Goal: Task Accomplishment & Management: Use online tool/utility

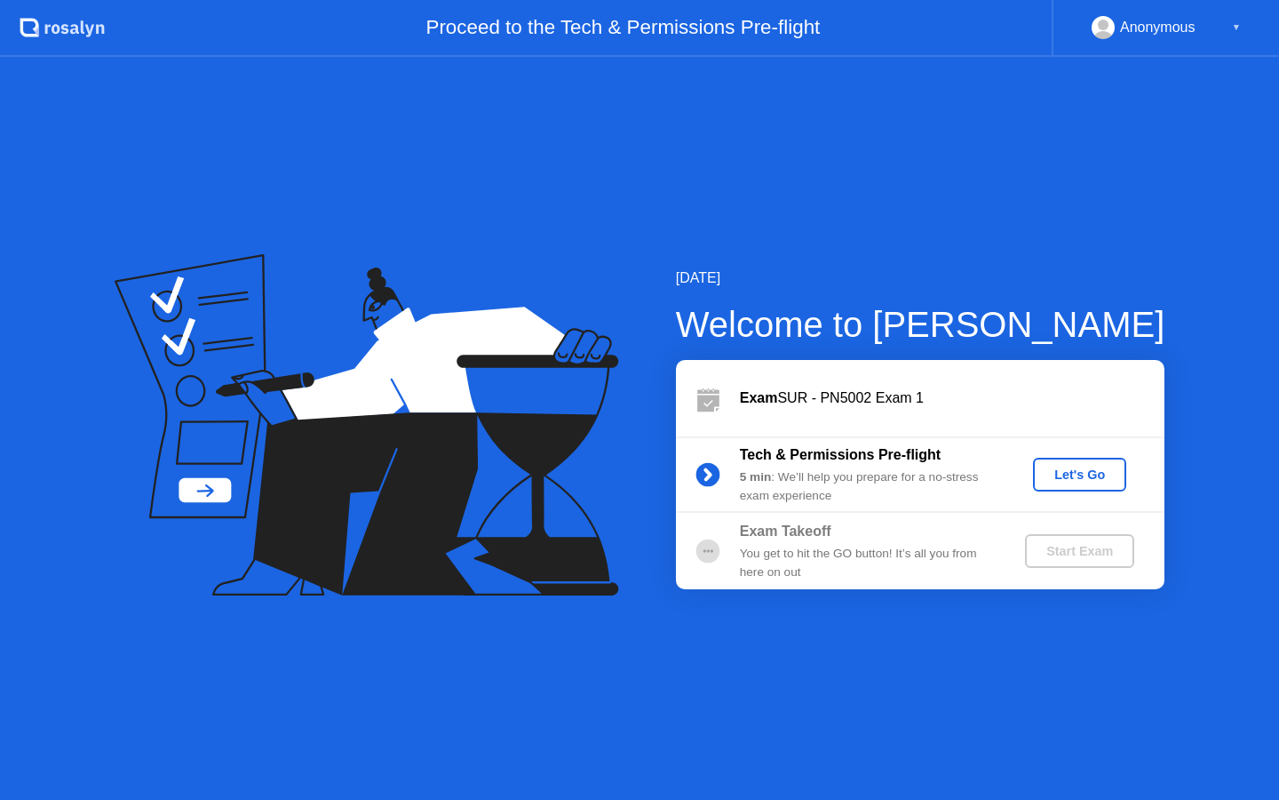
click at [1067, 471] on div "Let's Go" at bounding box center [1079, 474] width 79 height 14
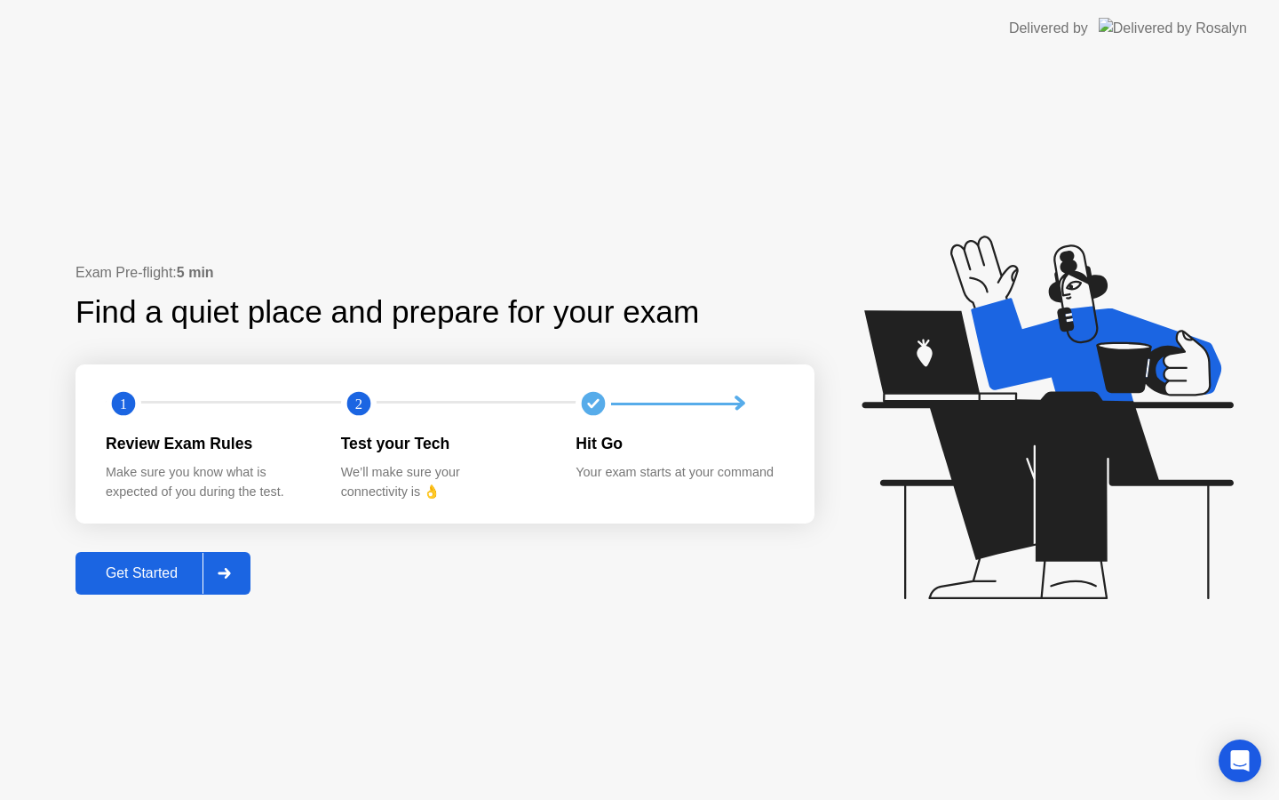
click at [173, 568] on div "Get Started" at bounding box center [142, 573] width 122 height 16
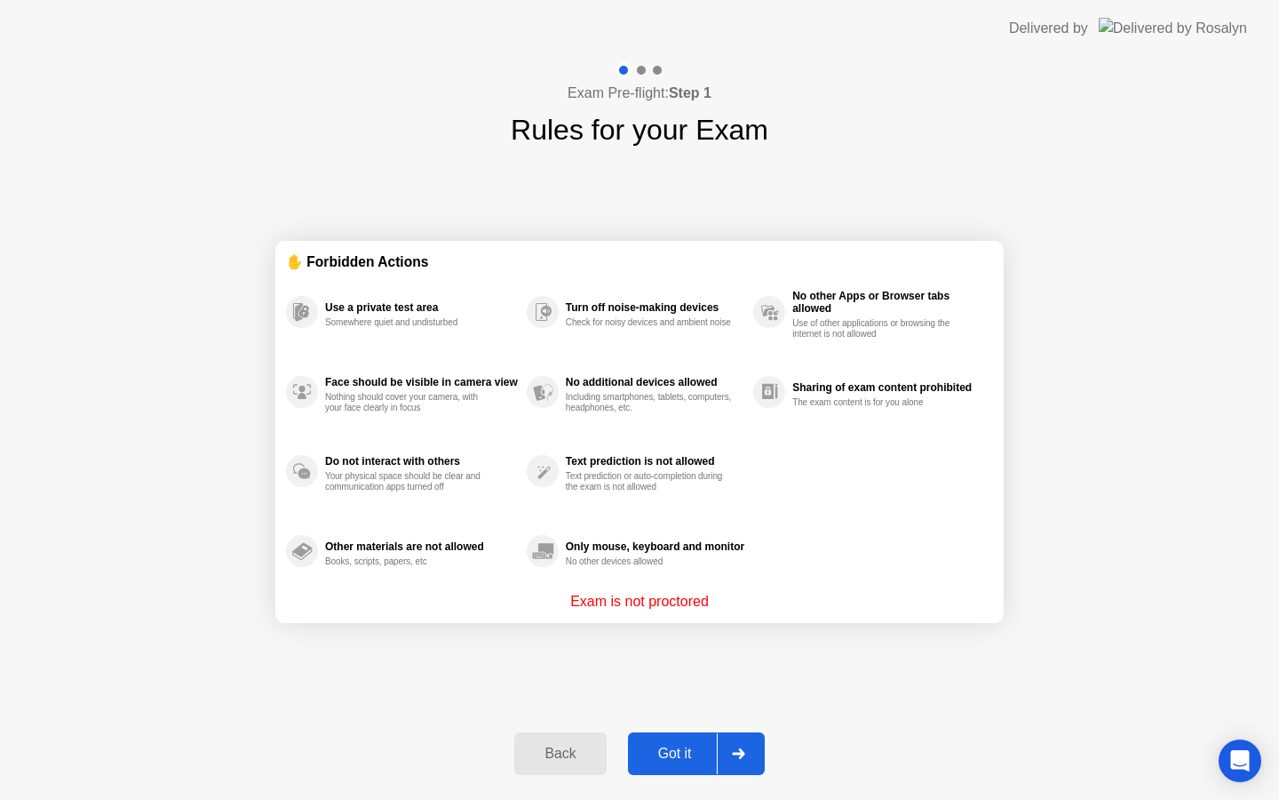
click at [682, 757] on div "Got it" at bounding box center [675, 753] width 84 height 16
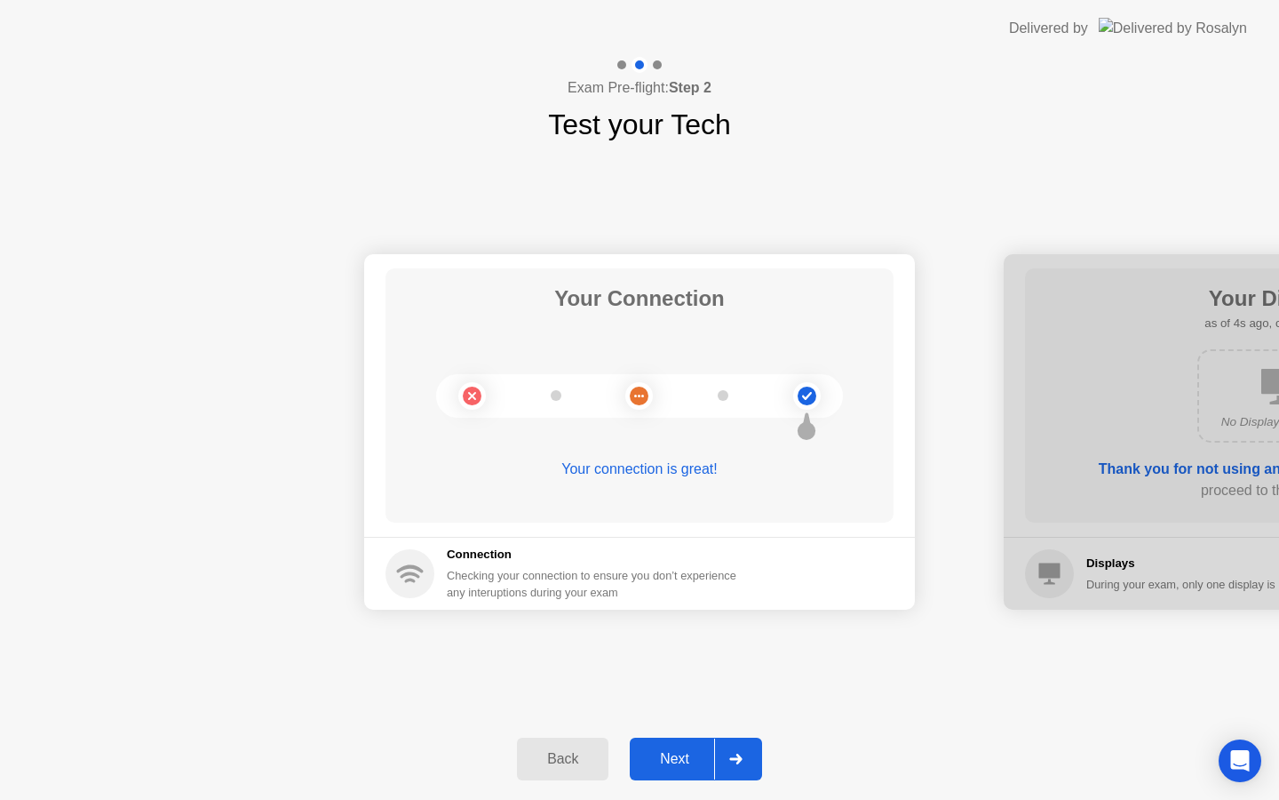
click at [682, 759] on div "Next" at bounding box center [674, 759] width 79 height 16
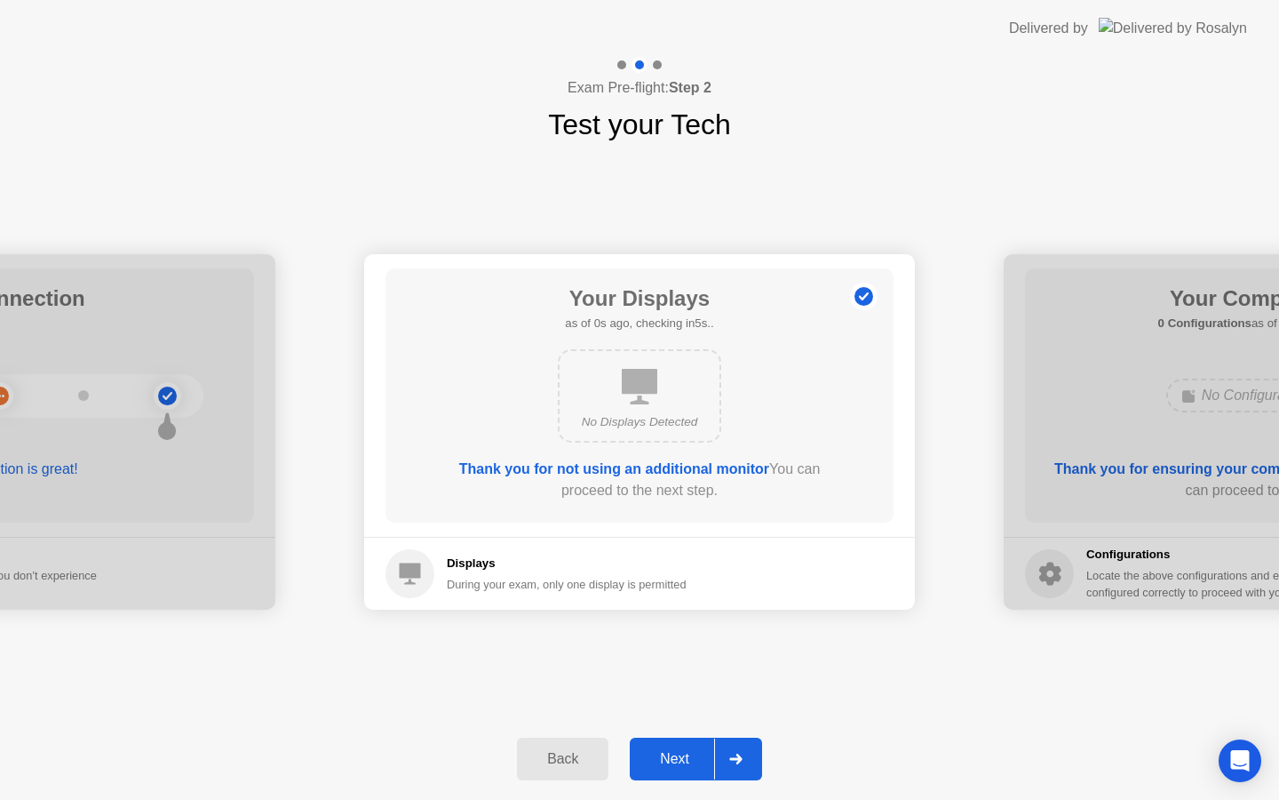
click at [682, 759] on div "Next" at bounding box center [674, 759] width 79 height 16
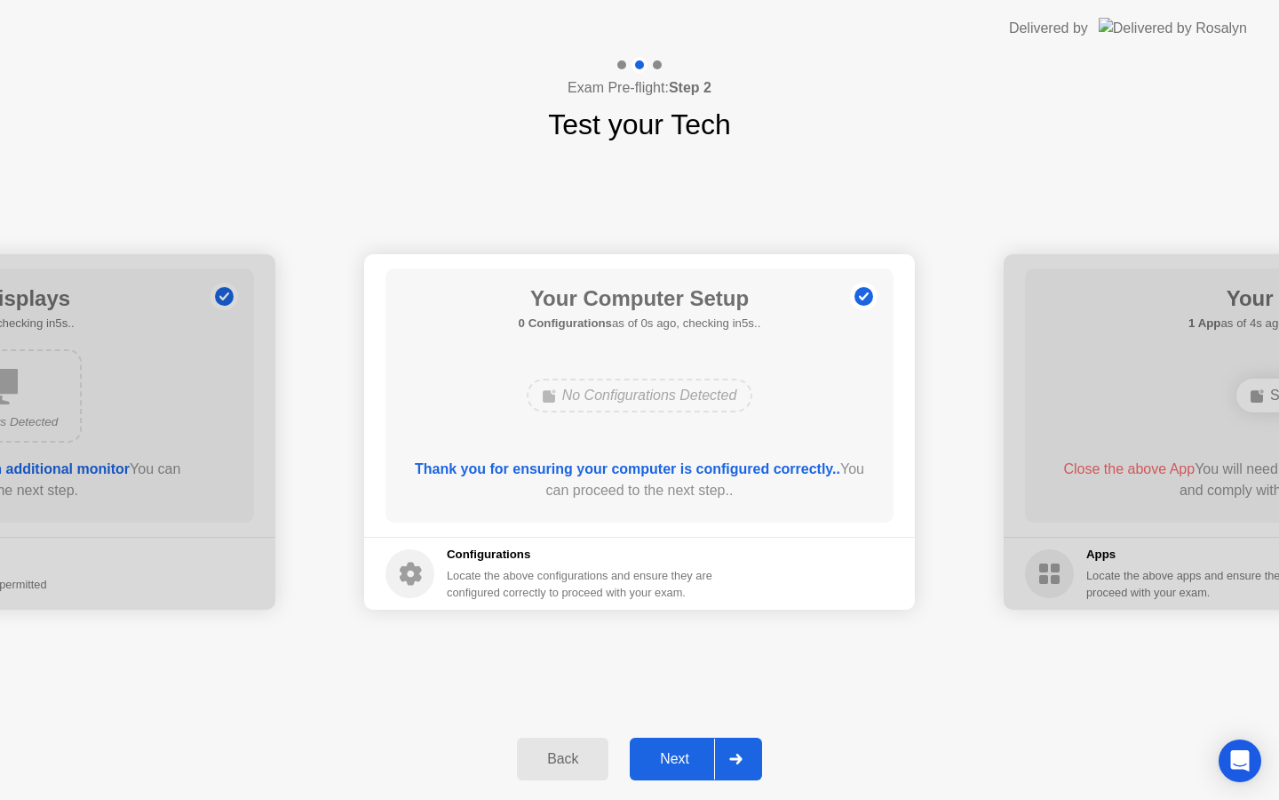
click at [682, 759] on div "Next" at bounding box center [674, 759] width 79 height 16
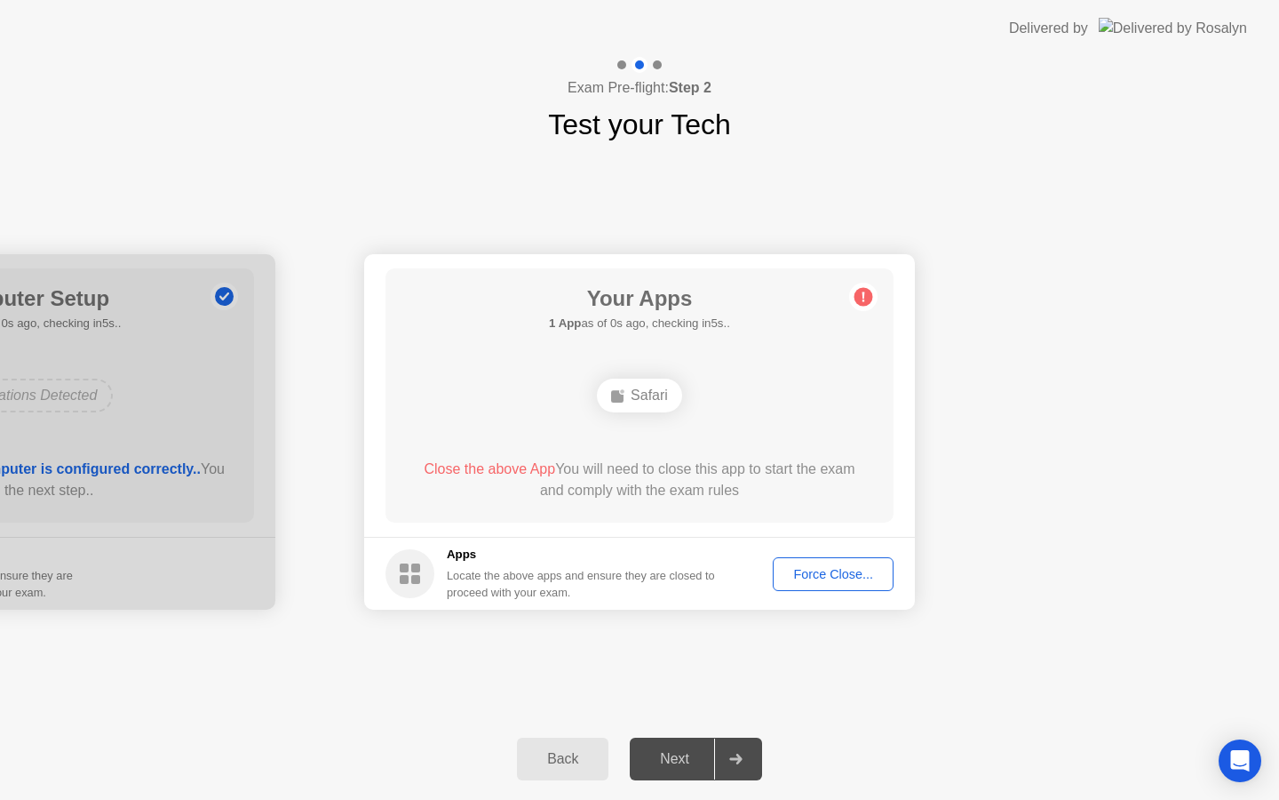
click at [682, 759] on div "Next" at bounding box center [674, 759] width 79 height 16
click at [812, 567] on div "Force Close..." at bounding box center [833, 574] width 108 height 14
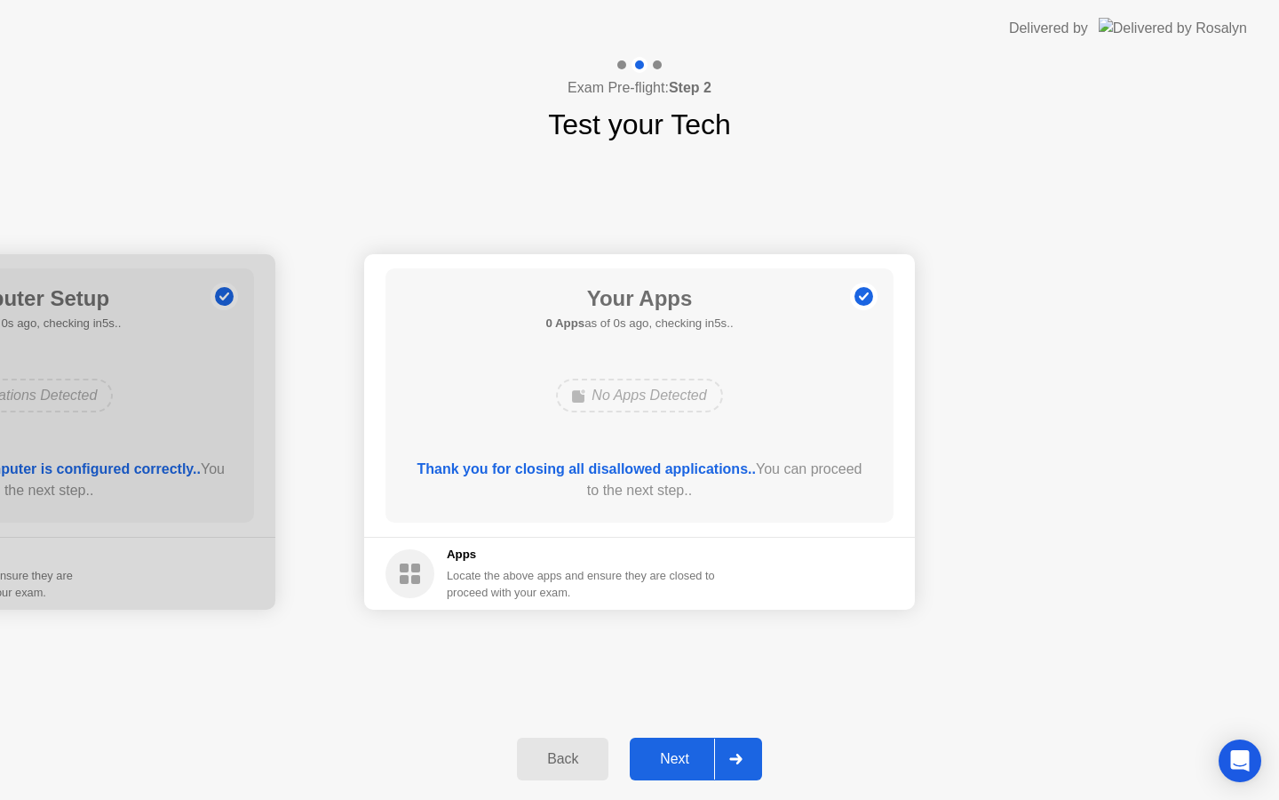
click at [674, 751] on div "Next" at bounding box center [674, 759] width 79 height 16
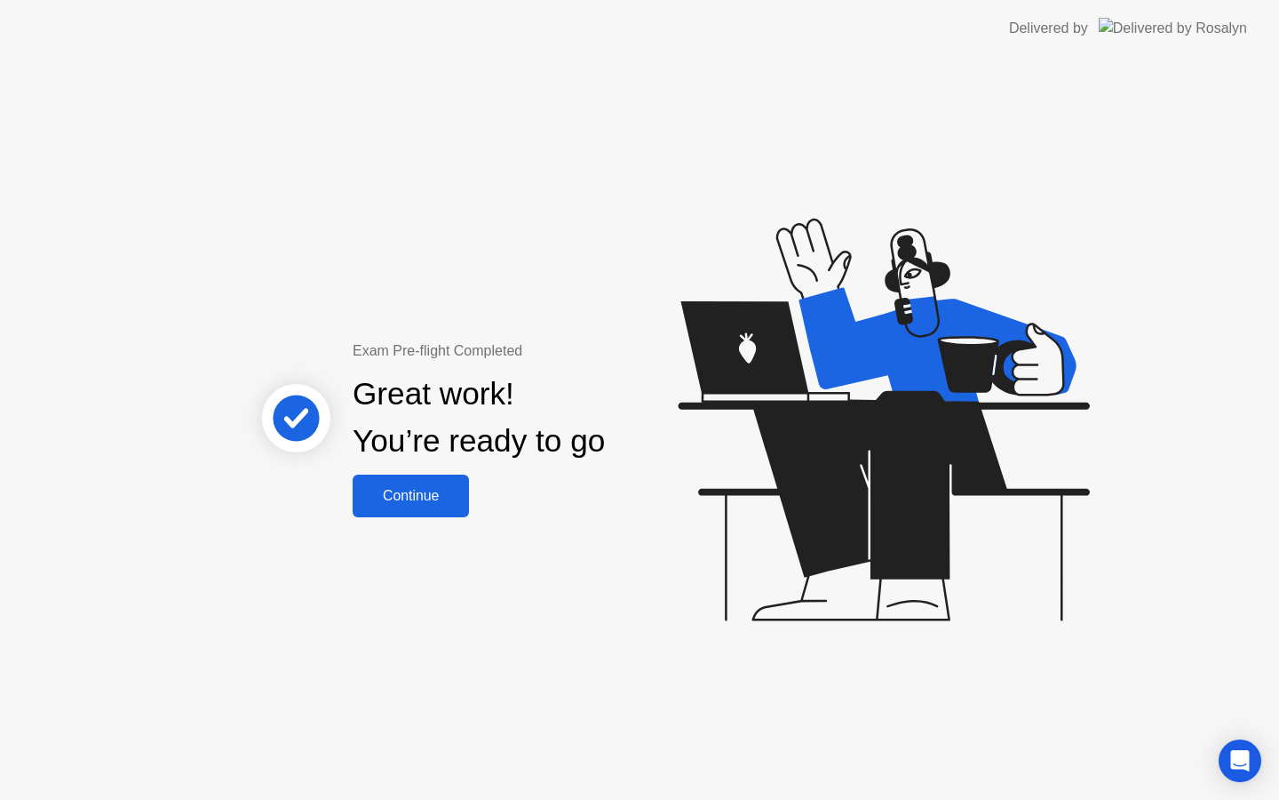
click at [430, 475] on button "Continue" at bounding box center [411, 495] width 116 height 43
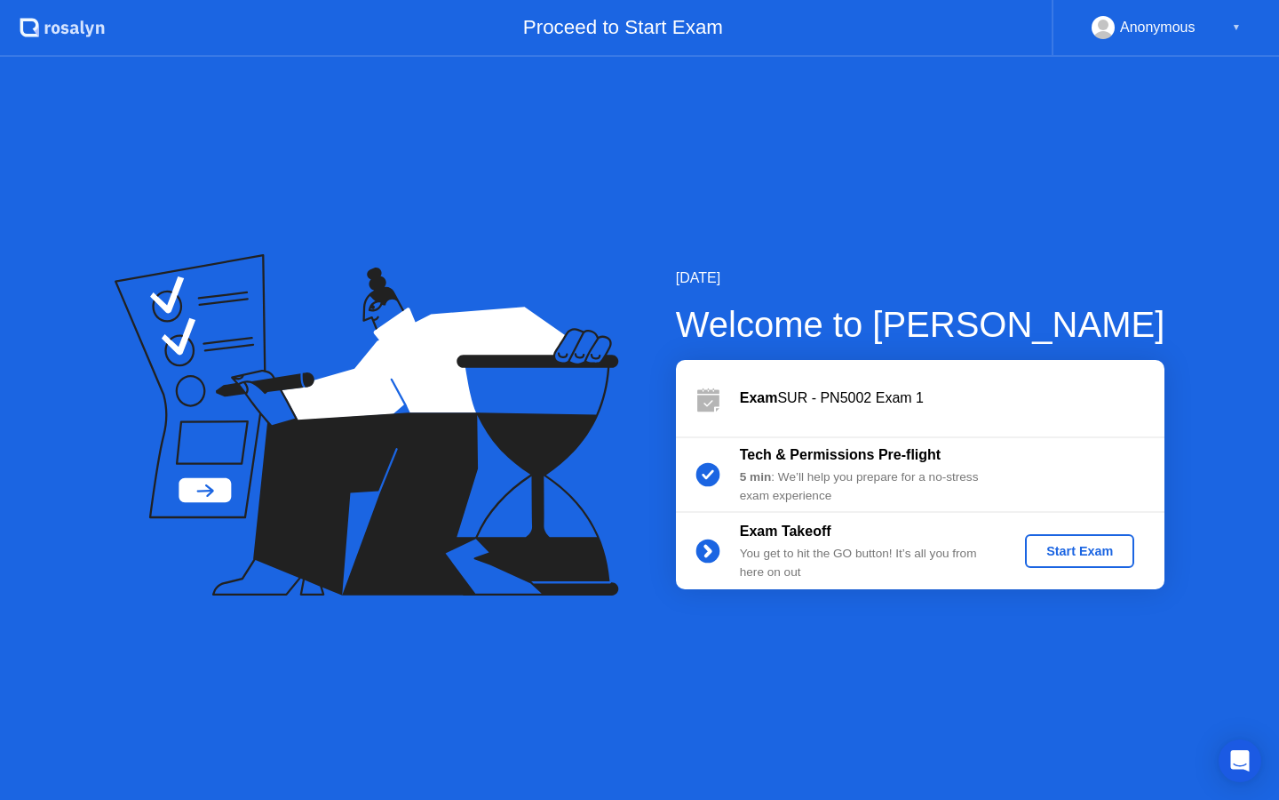
click at [1069, 556] on div "Start Exam" at bounding box center [1079, 551] width 95 height 14
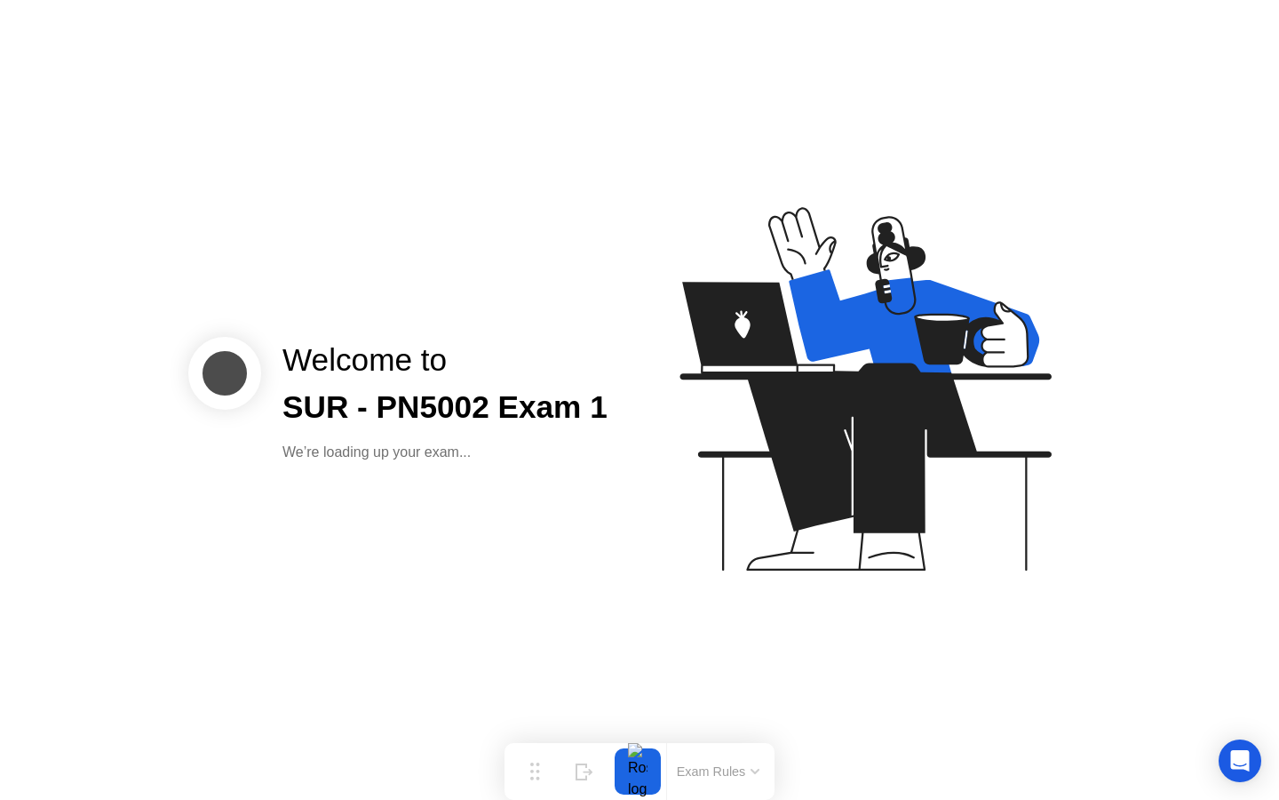
click at [601, 435] on div "Welcome to SUR - PN5002 Exam 1 We’re loading up your exam..." at bounding box center [445, 400] width 368 height 126
click at [467, 416] on div "SUR - PN5002 Exam 1" at bounding box center [445, 407] width 325 height 47
click at [496, 436] on div "Welcome to SUR - PN5002 Exam 1 We’re loading up your exam..." at bounding box center [445, 400] width 368 height 126
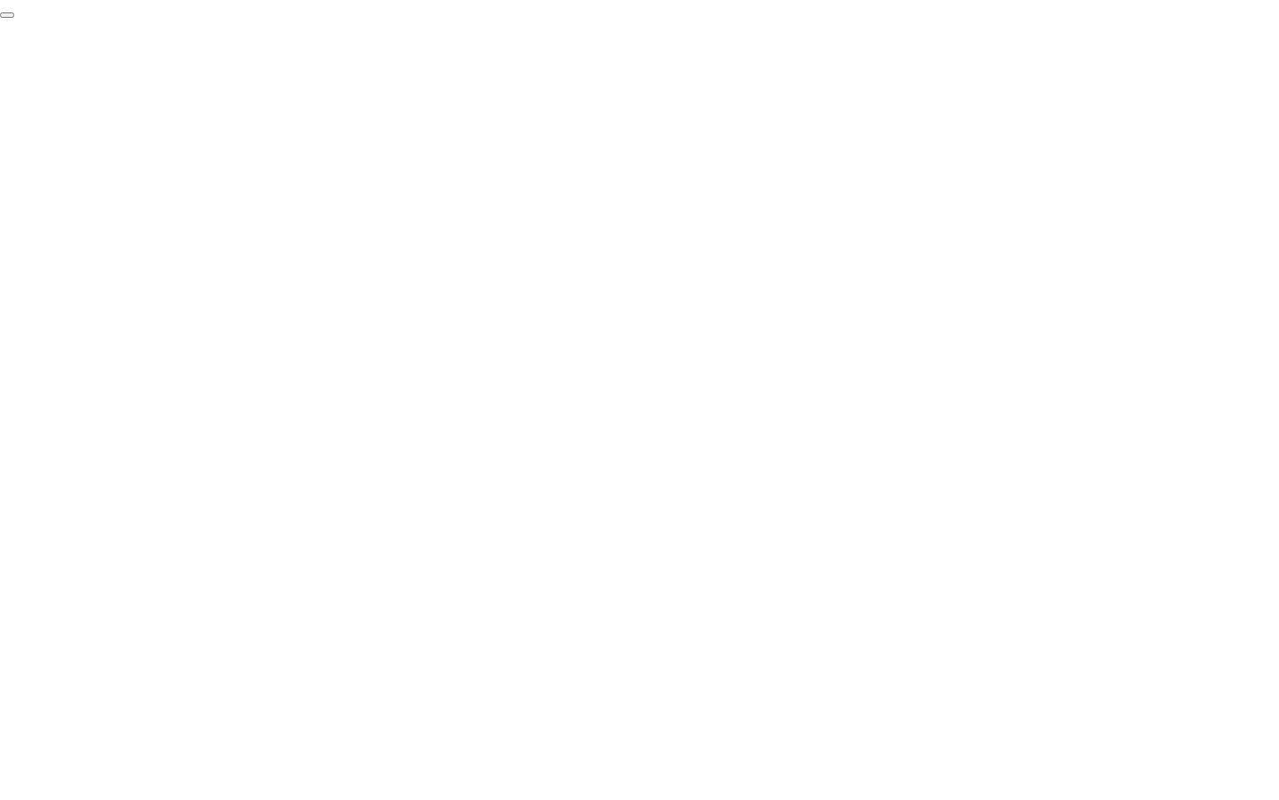
click div "End Proctoring Session"
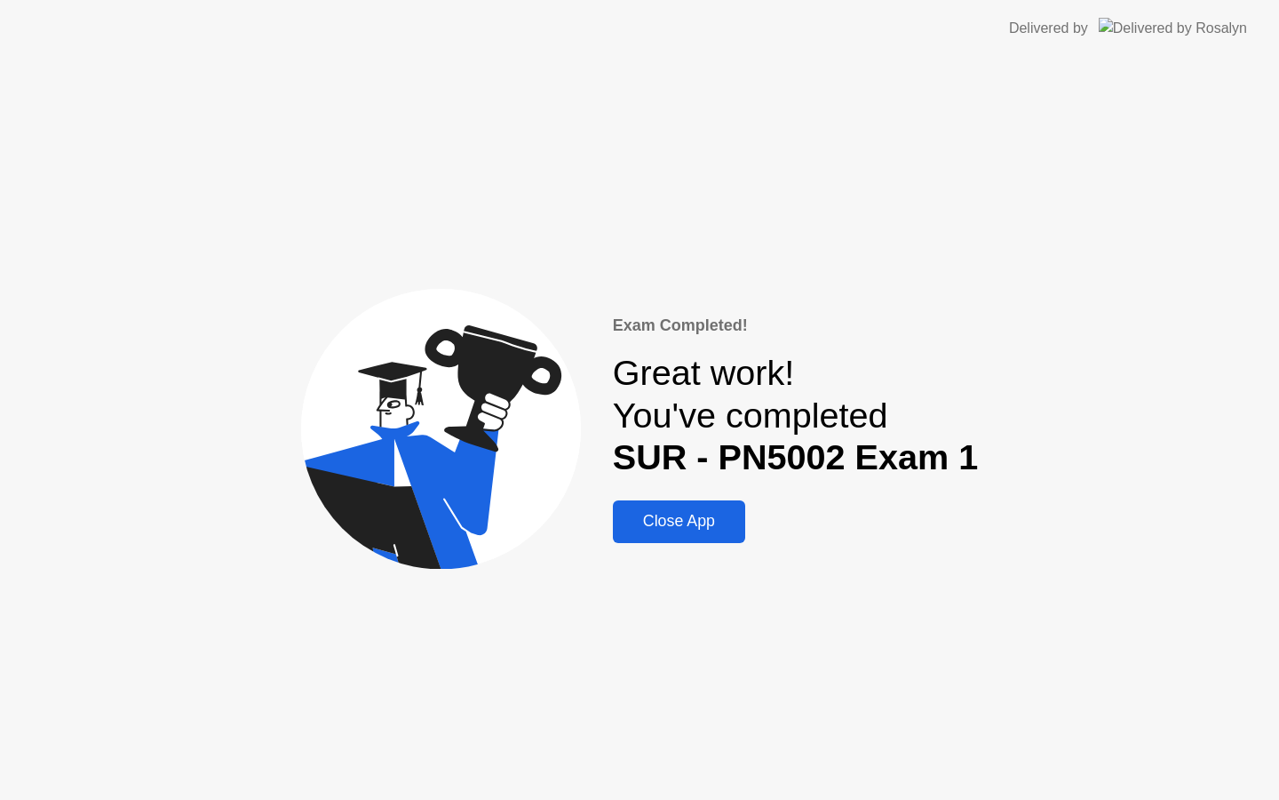
click at [689, 522] on div "Close App" at bounding box center [679, 521] width 122 height 19
